Goal: Task Accomplishment & Management: Manage account settings

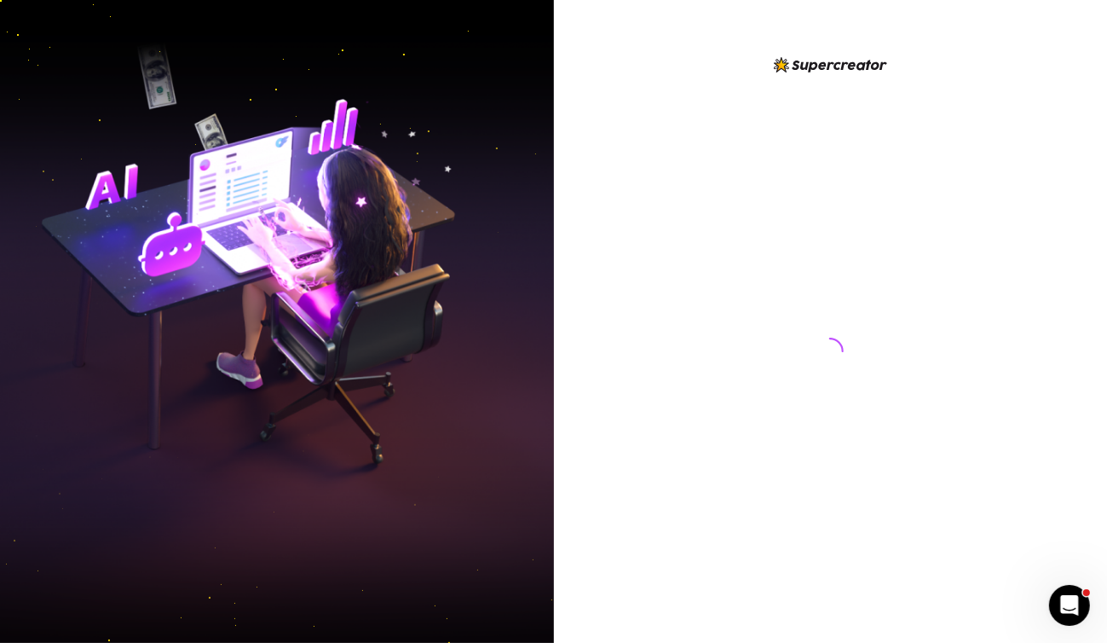
click at [1093, 220] on div at bounding box center [831, 321] width 554 height 643
click at [1071, 153] on div at bounding box center [831, 321] width 554 height 643
click at [1077, 106] on div at bounding box center [831, 321] width 554 height 643
drag, startPoint x: 1083, startPoint y: 72, endPoint x: 1061, endPoint y: 72, distance: 22.2
click at [1083, 72] on div at bounding box center [831, 321] width 554 height 643
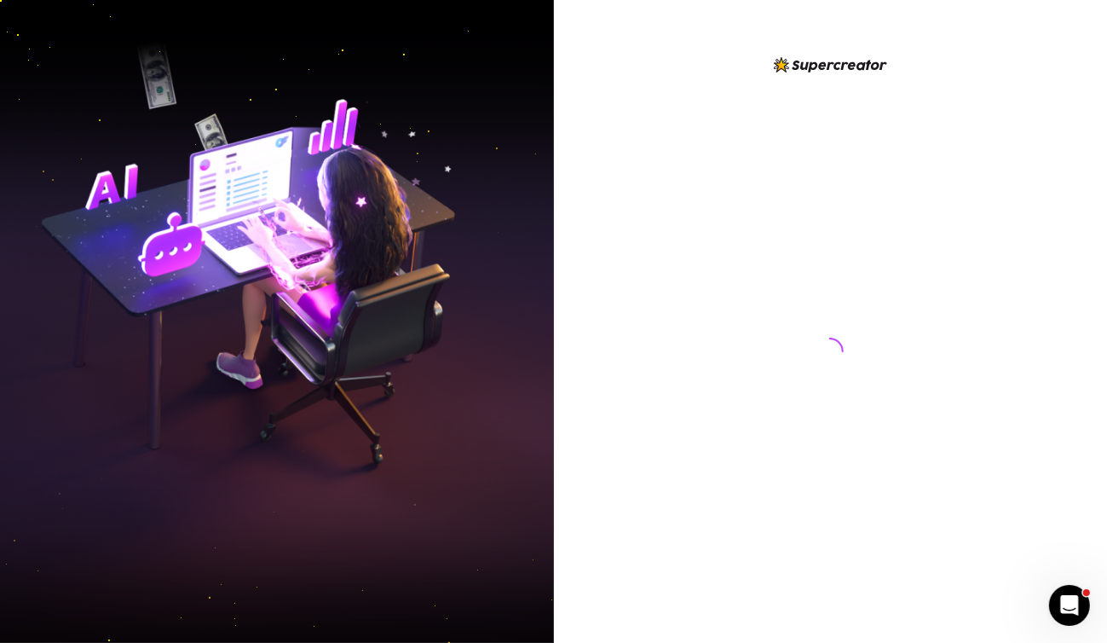
drag, startPoint x: 1053, startPoint y: 213, endPoint x: 936, endPoint y: 213, distance: 116.8
click at [1029, 213] on div at bounding box center [831, 321] width 554 height 643
drag, startPoint x: 1052, startPoint y: 126, endPoint x: 827, endPoint y: 110, distance: 225.6
click at [1052, 126] on div at bounding box center [831, 321] width 554 height 643
click at [1047, 64] on div at bounding box center [831, 321] width 554 height 643
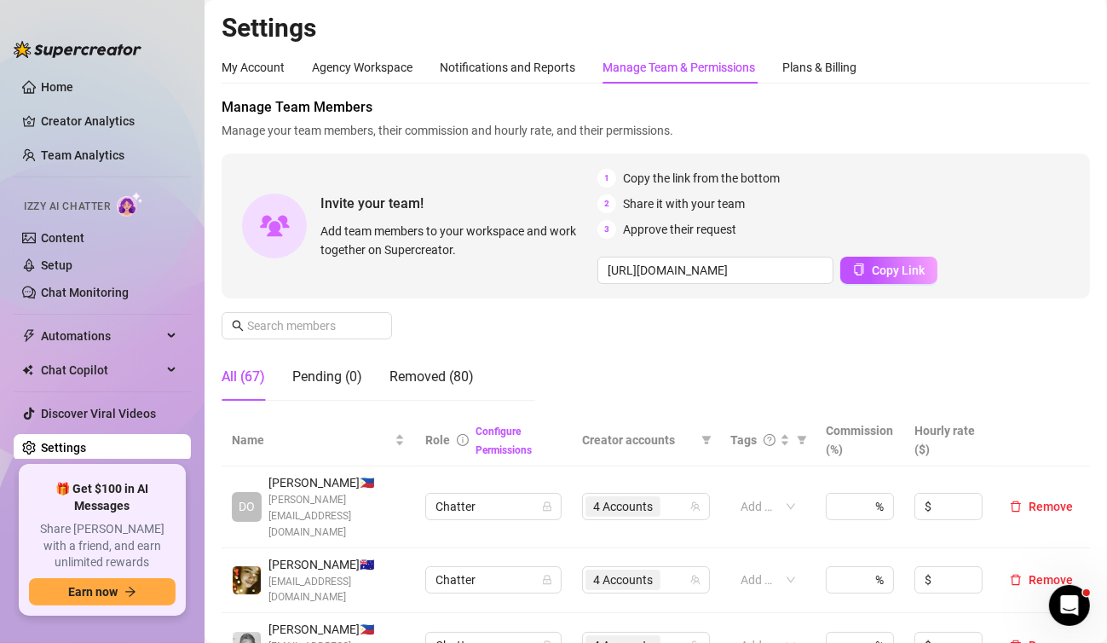
click at [1054, 76] on div "My Account Agency Workspace Notifications and Reports Manage Team & Permissions…" at bounding box center [656, 67] width 869 height 32
click at [1026, 73] on div "My Account Agency Workspace Notifications and Reports Manage Team & Permissions…" at bounding box center [656, 67] width 869 height 32
click at [1039, 27] on h2 "Settings" at bounding box center [656, 28] width 869 height 32
click at [1042, 53] on div "My Account Agency Workspace Notifications and Reports Manage Team & Permissions…" at bounding box center [656, 67] width 869 height 32
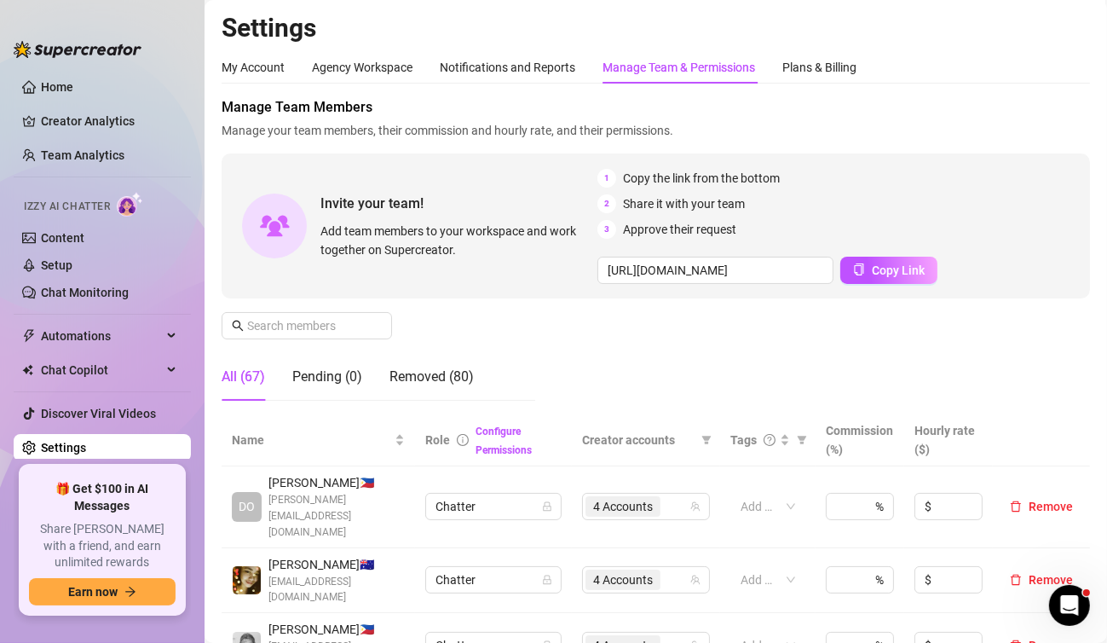
click at [1060, 161] on div "Invite your team! Add team members to your workspace and work together on Super…" at bounding box center [656, 225] width 869 height 145
click at [1055, 111] on span "Manage Team Members" at bounding box center [656, 107] width 869 height 20
click at [1054, 97] on span "Manage Team Members" at bounding box center [656, 107] width 869 height 20
click at [1046, 107] on span "Manage Team Members" at bounding box center [656, 107] width 869 height 20
